Goal: Information Seeking & Learning: Learn about a topic

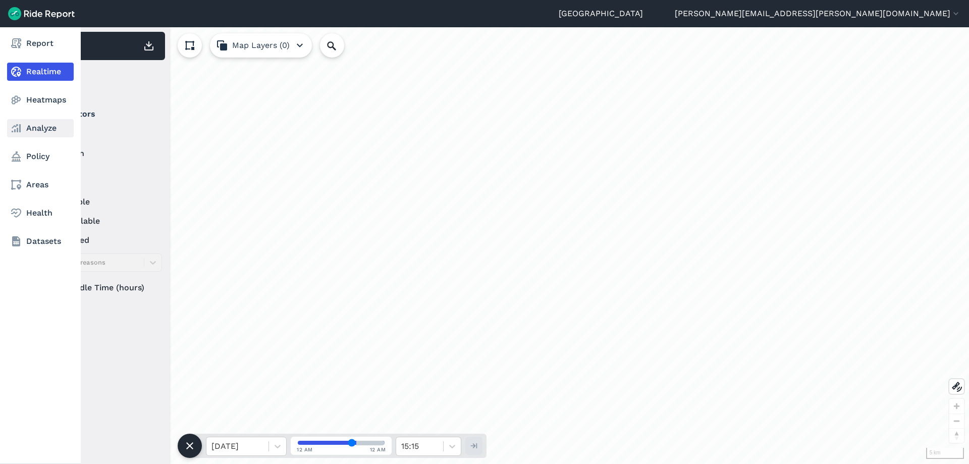
click at [19, 127] on use at bounding box center [16, 128] width 9 height 8
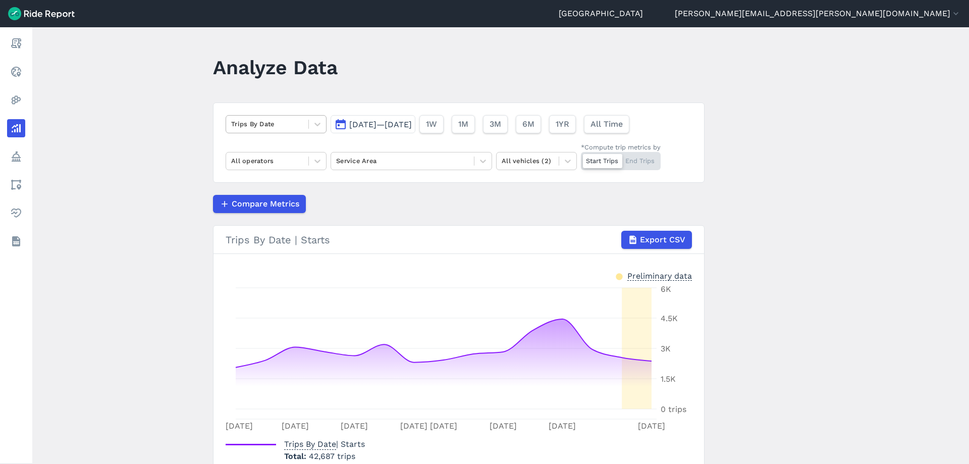
click at [290, 121] on div at bounding box center [267, 124] width 72 height 12
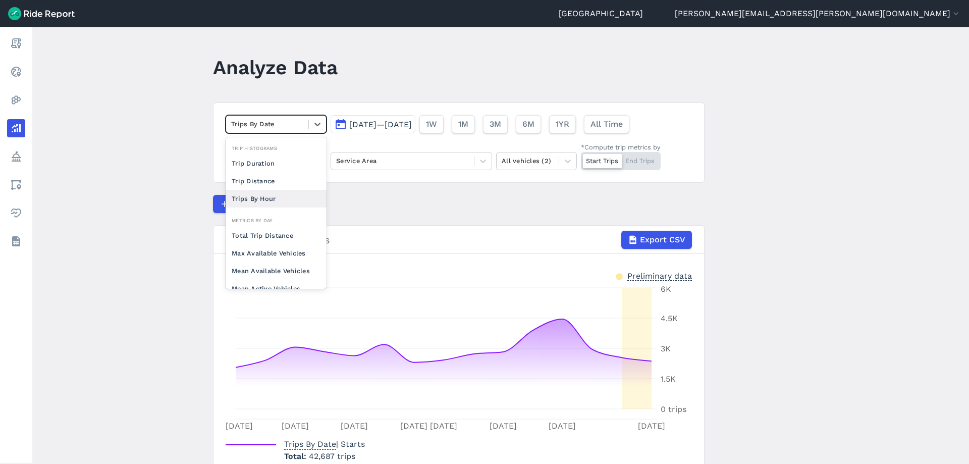
scroll to position [50, 0]
click at [274, 225] on div "Mean Available Vehicles" at bounding box center [276, 221] width 101 height 18
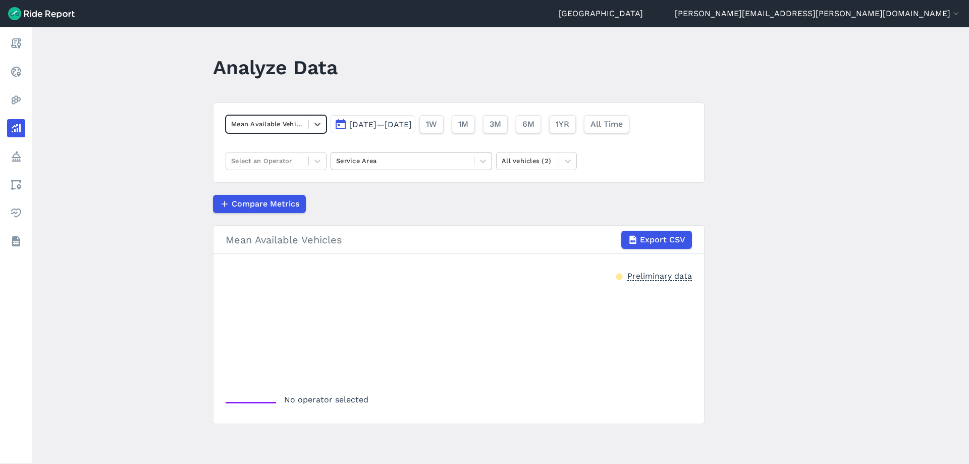
click at [425, 154] on div "Service Area" at bounding box center [402, 161] width 143 height 16
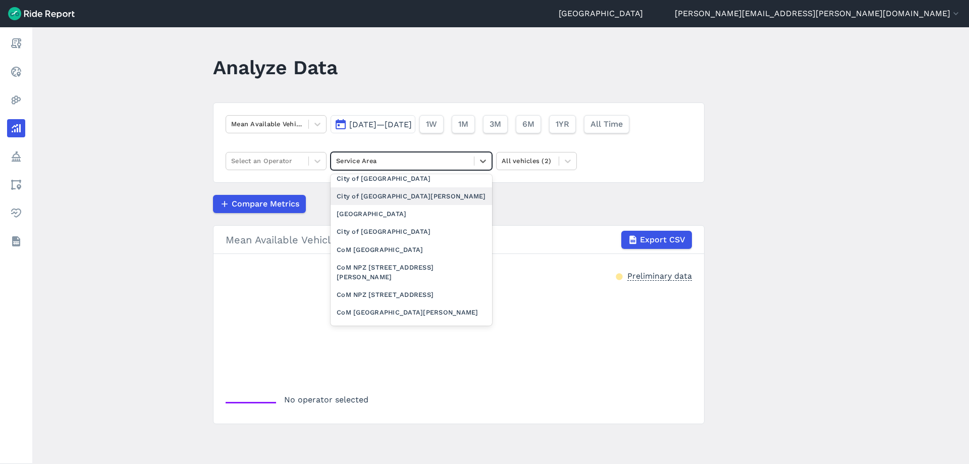
scroll to position [151, 0]
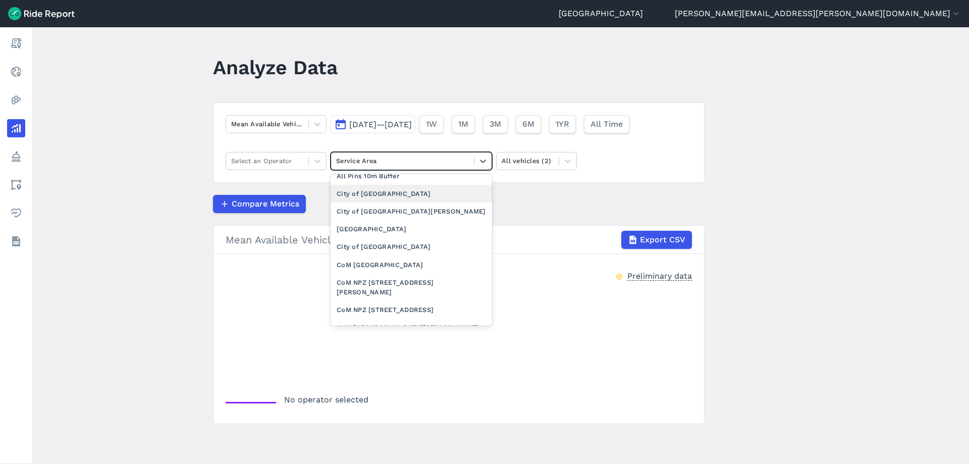
click at [399, 191] on div "City of [GEOGRAPHIC_DATA]" at bounding box center [412, 194] width 162 height 18
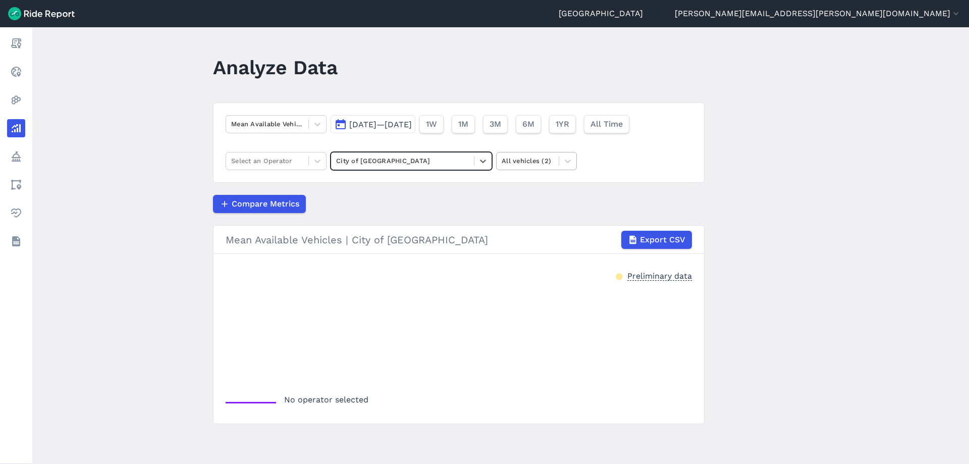
click at [523, 165] on div at bounding box center [528, 161] width 52 height 12
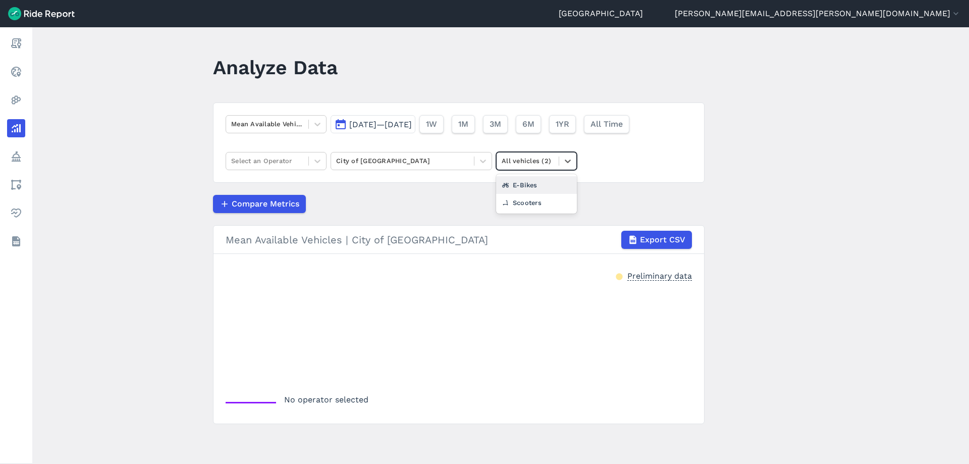
click at [532, 191] on div "E-Bikes" at bounding box center [536, 185] width 81 height 18
click at [279, 160] on div at bounding box center [267, 161] width 72 height 12
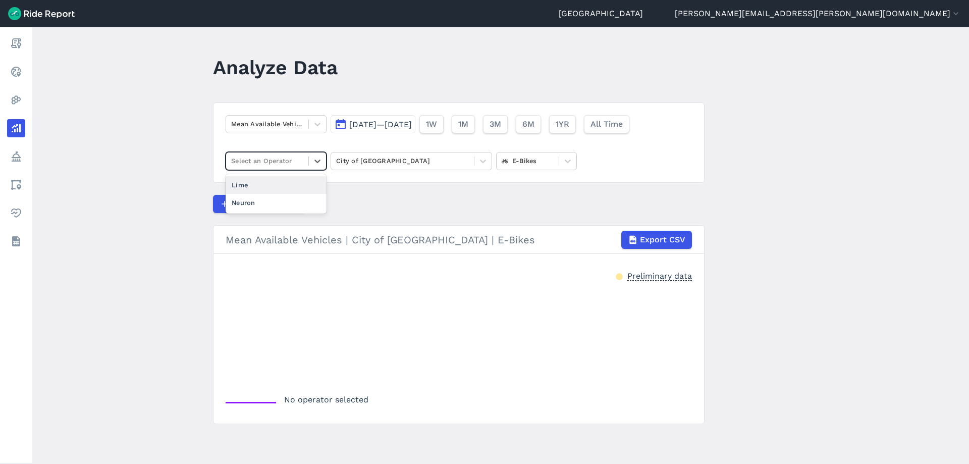
drag, startPoint x: 276, startPoint y: 180, endPoint x: 309, endPoint y: 175, distance: 33.1
click at [276, 180] on div "Lime" at bounding box center [276, 185] width 101 height 18
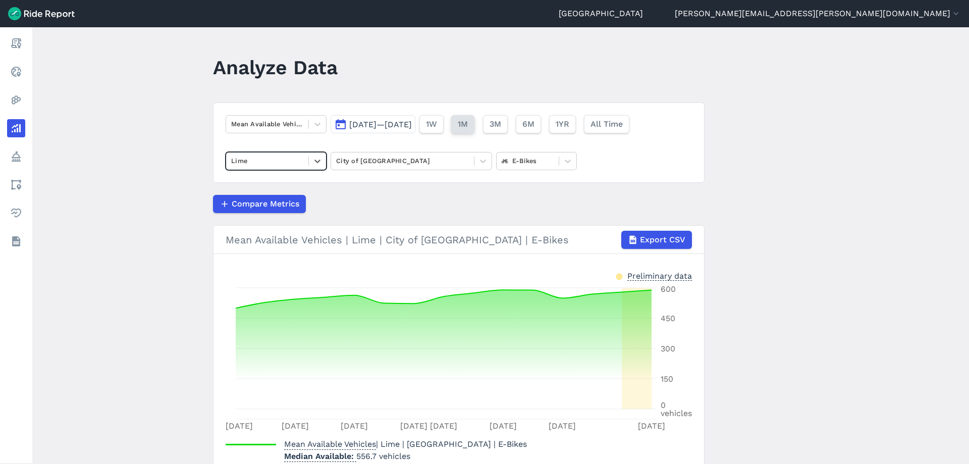
click at [468, 125] on span "1M" at bounding box center [463, 124] width 10 height 12
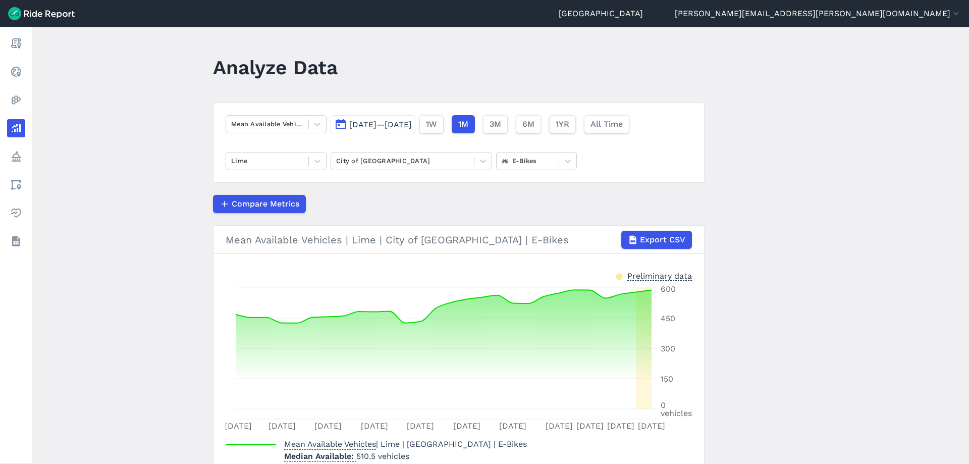
click at [395, 125] on span "[DATE]—[DATE]" at bounding box center [380, 125] width 63 height 10
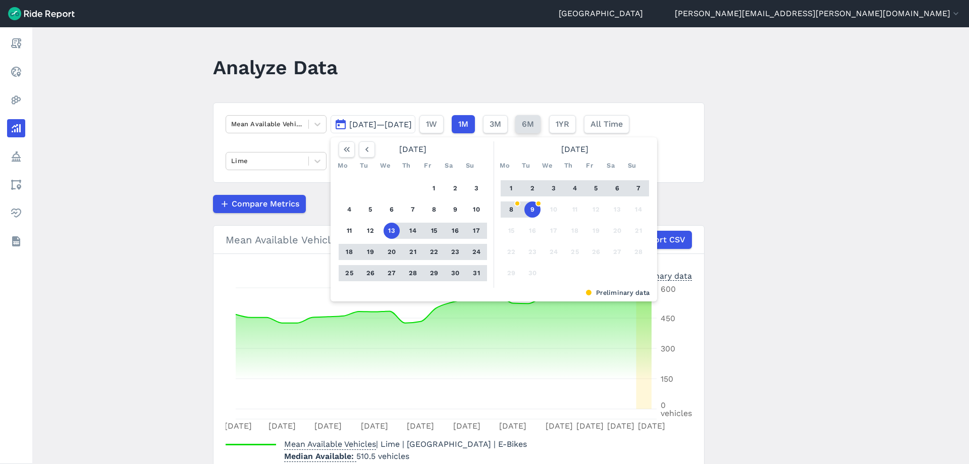
click at [534, 123] on span "6M" at bounding box center [528, 124] width 12 height 12
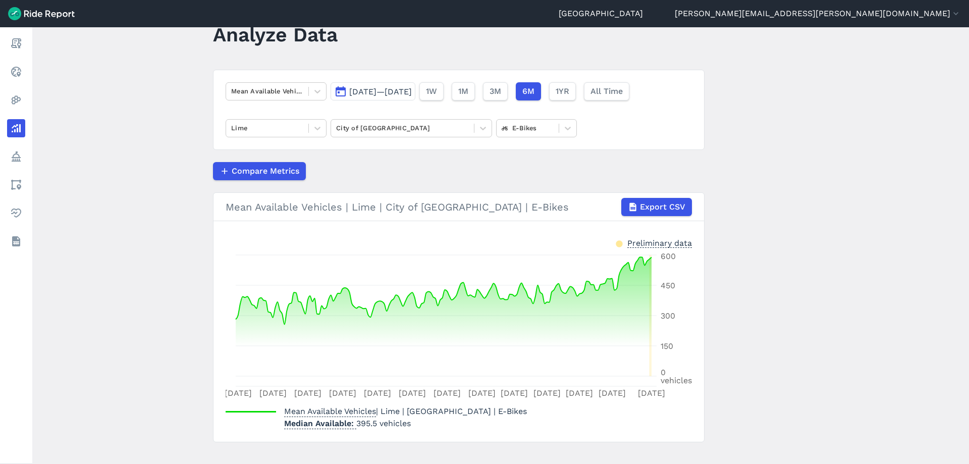
scroll to position [47, 0]
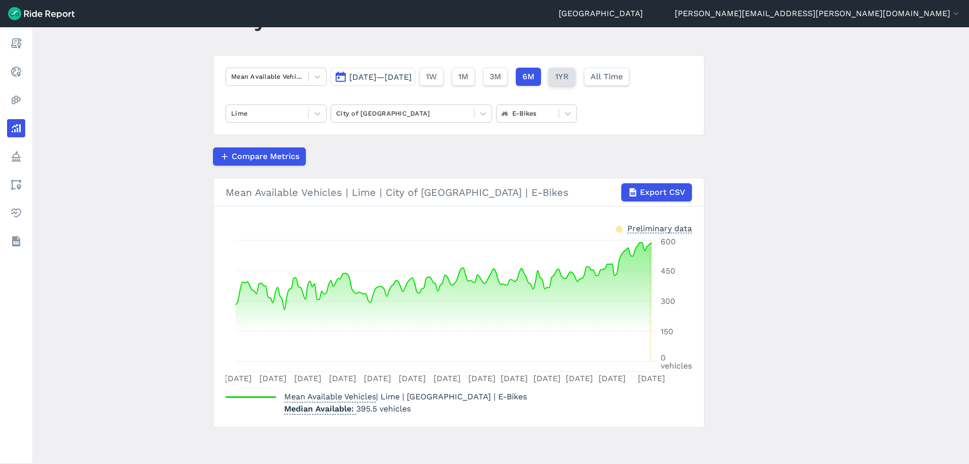
click at [575, 83] on button "1YR" at bounding box center [562, 77] width 27 height 18
